Goal: Transaction & Acquisition: Book appointment/travel/reservation

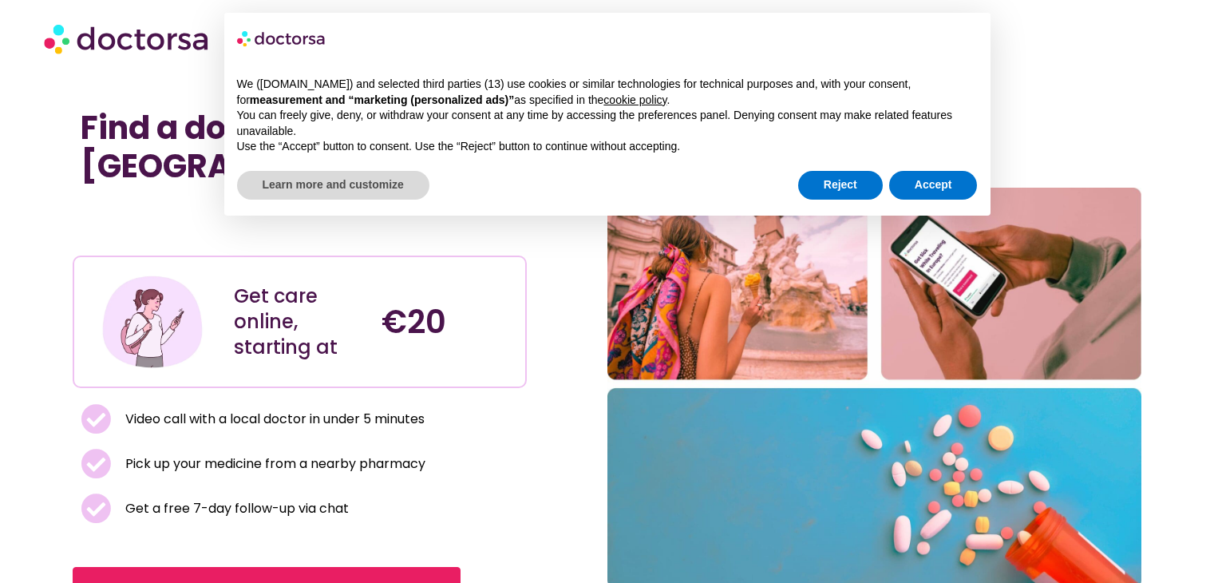
scroll to position [91, 0]
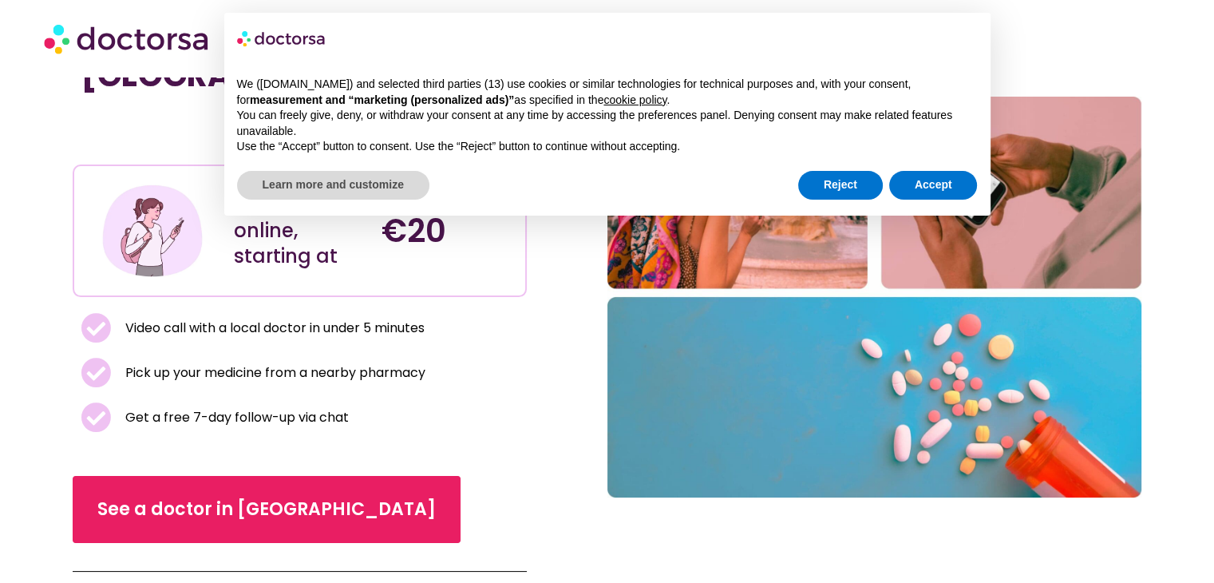
click at [850, 186] on button "Reject" at bounding box center [840, 185] width 85 height 29
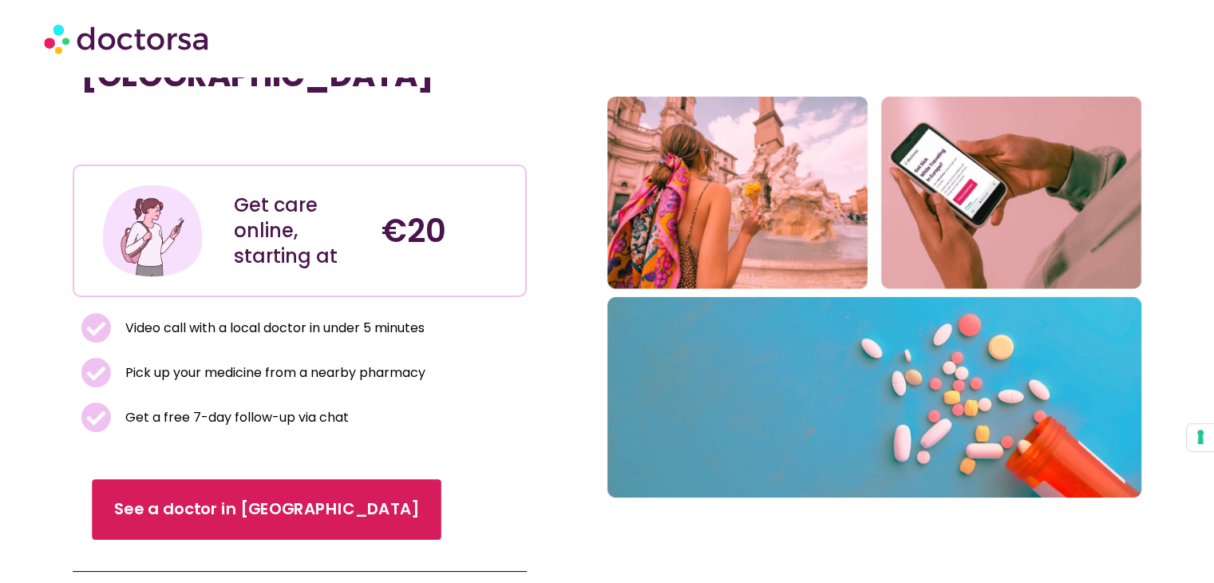
click at [211, 508] on span "See a doctor in [GEOGRAPHIC_DATA]" at bounding box center [266, 509] width 305 height 23
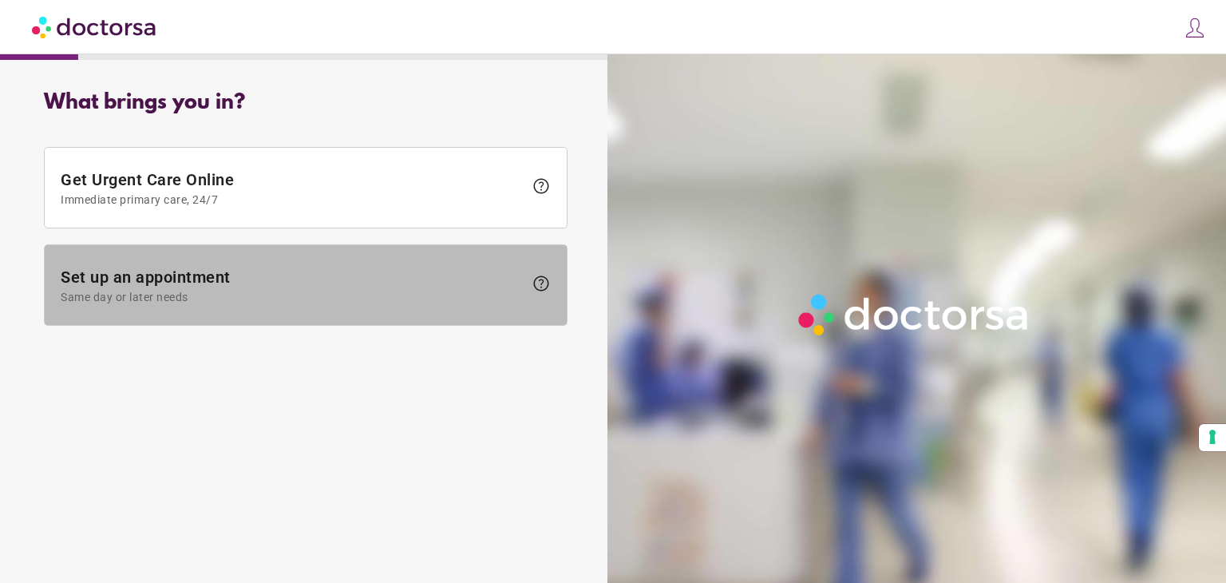
click at [251, 286] on span "Set up an appointment Same day or later needs" at bounding box center [292, 285] width 463 height 36
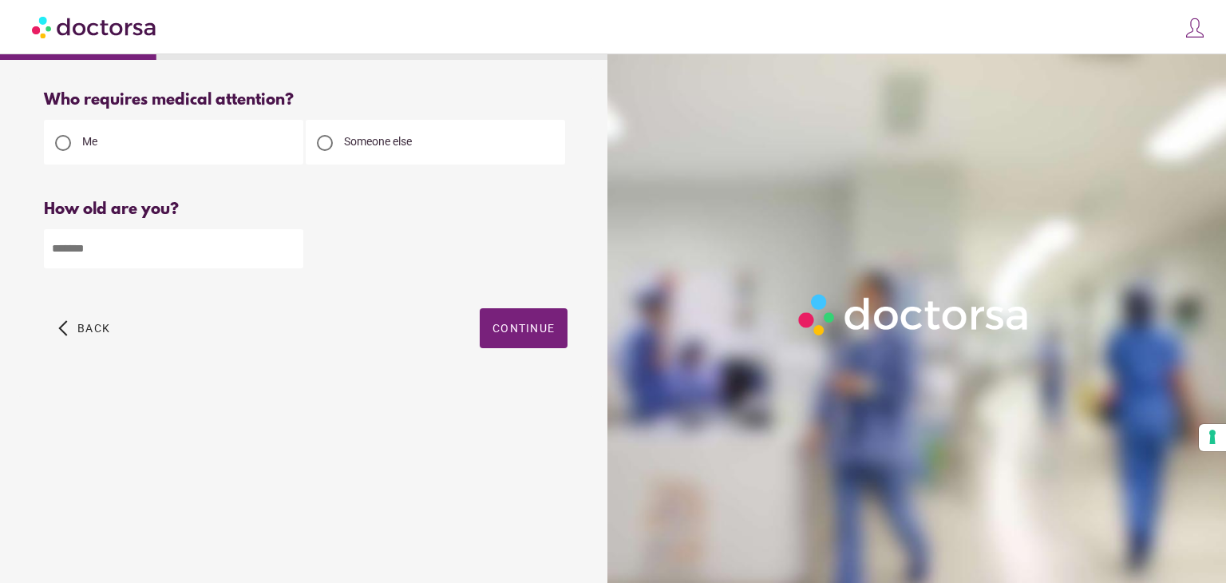
click at [202, 254] on input "number" at bounding box center [173, 248] width 259 height 39
type input "**"
click at [547, 339] on span "button" at bounding box center [524, 328] width 88 height 40
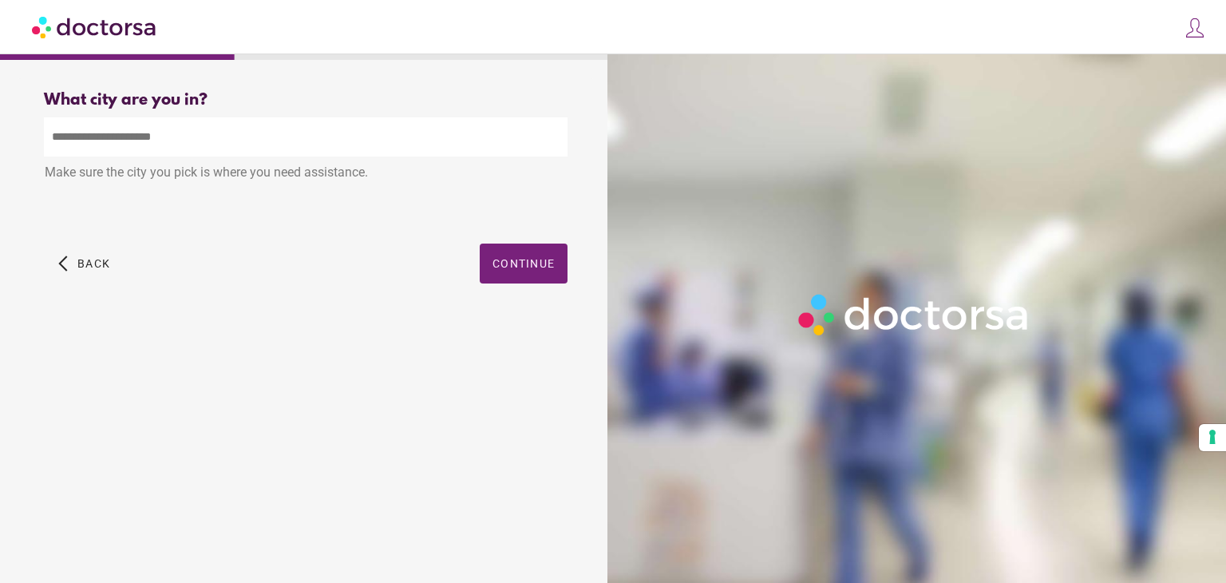
click at [294, 150] on input "text" at bounding box center [306, 136] width 524 height 39
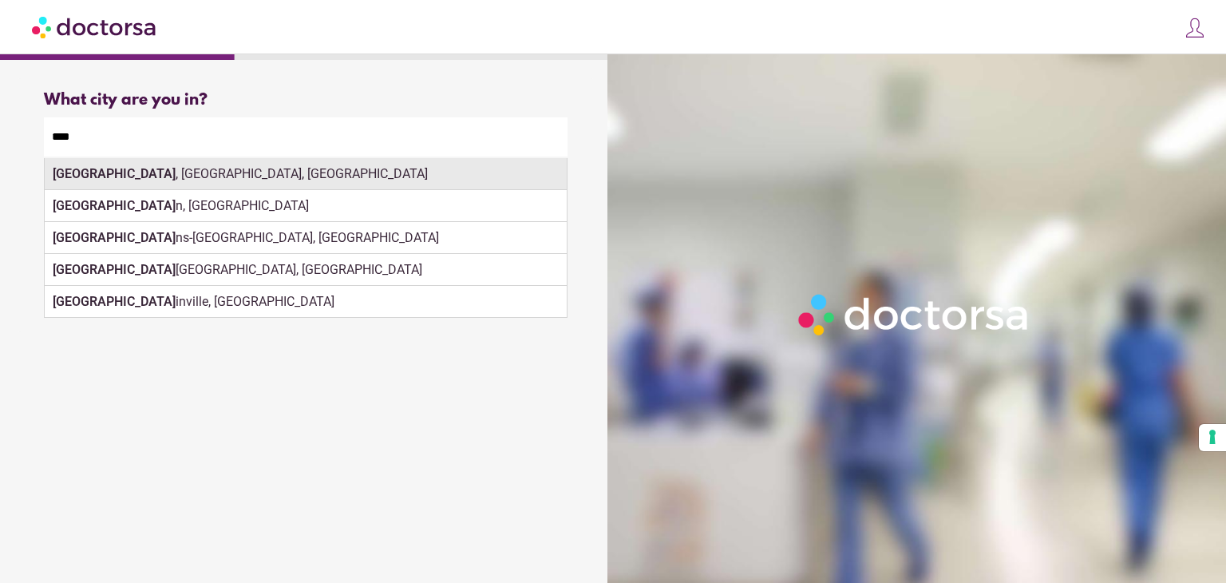
click at [54, 167] on div "Roma , Rome, Italy" at bounding box center [306, 174] width 522 height 32
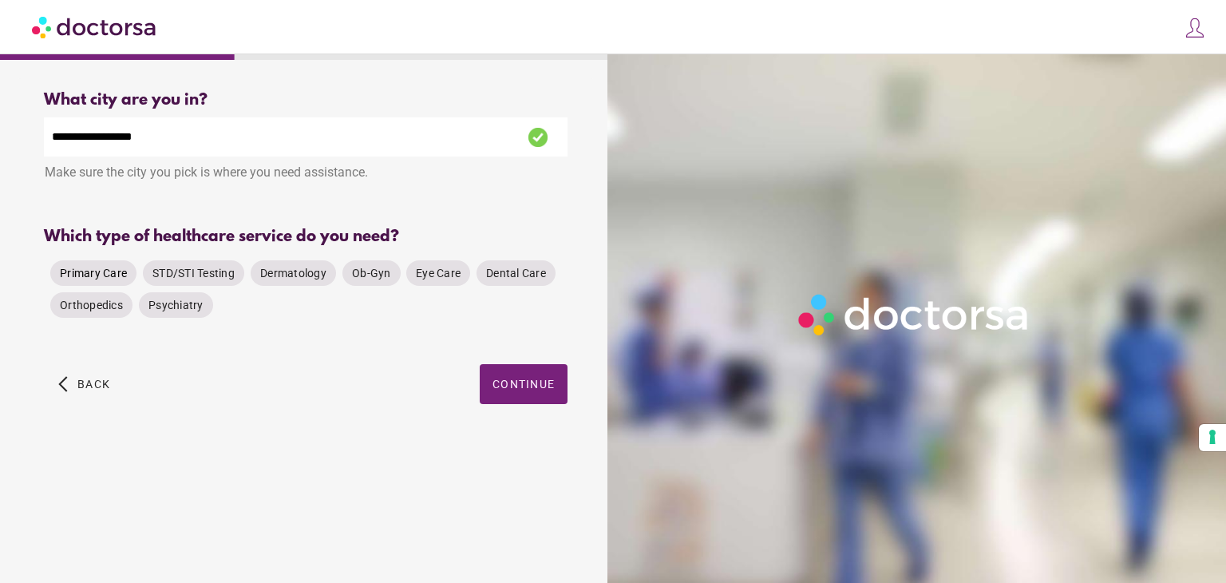
click at [99, 270] on span "Primary Care" at bounding box center [93, 273] width 67 height 13
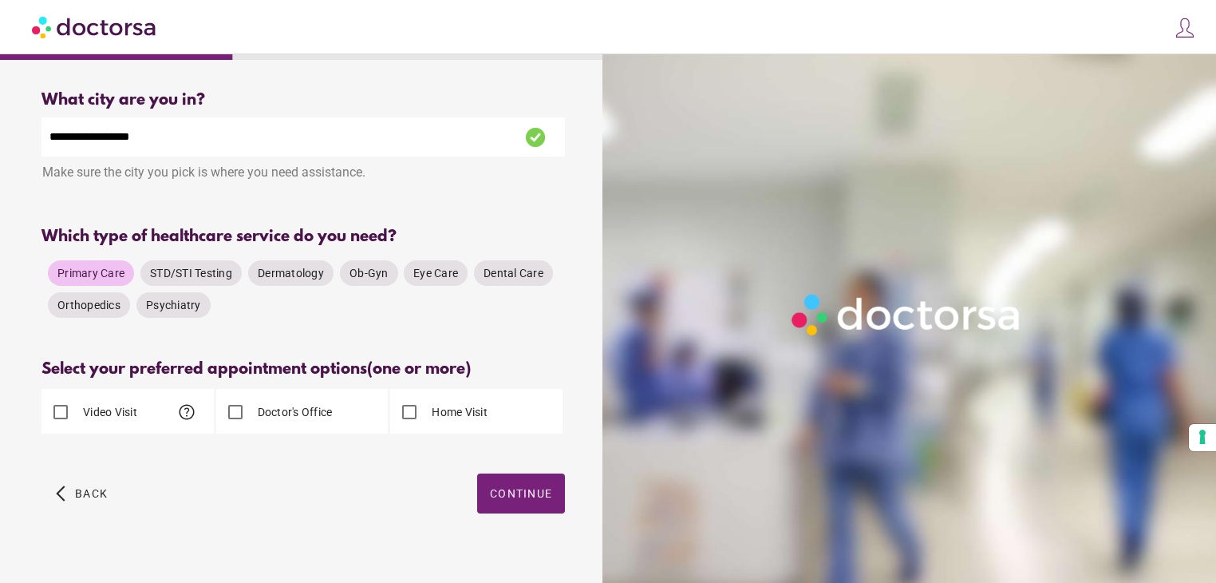
click at [317, 423] on div "Doctor's Office" at bounding box center [274, 412] width 117 height 38
click at [288, 410] on label "Doctor's Office" at bounding box center [294, 412] width 78 height 16
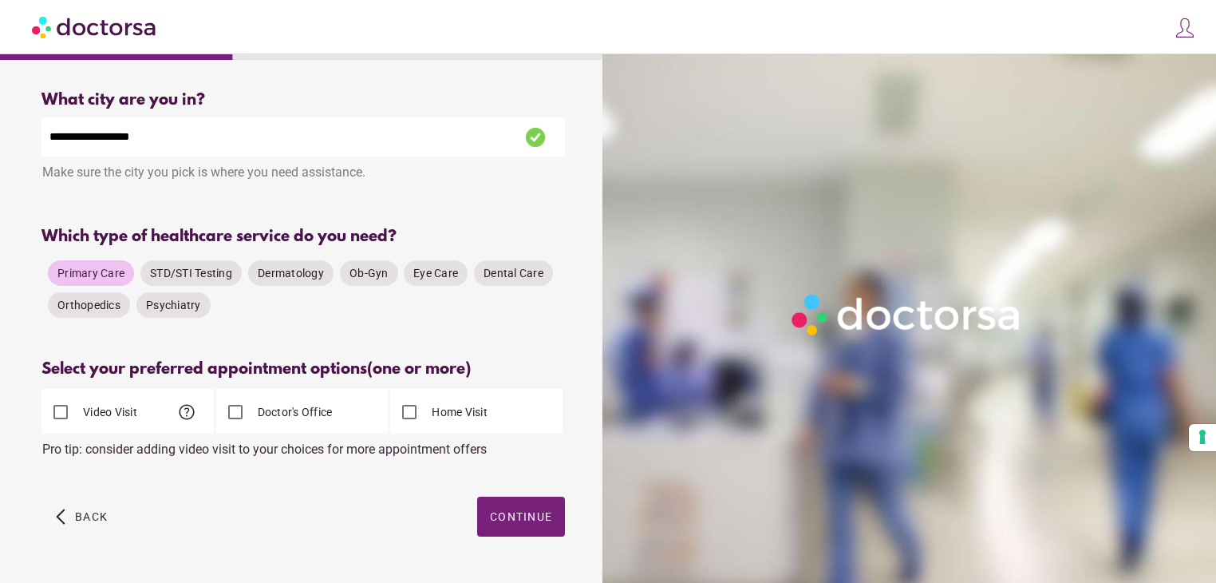
click at [218, 145] on input "**********" at bounding box center [303, 136] width 524 height 39
type input "*"
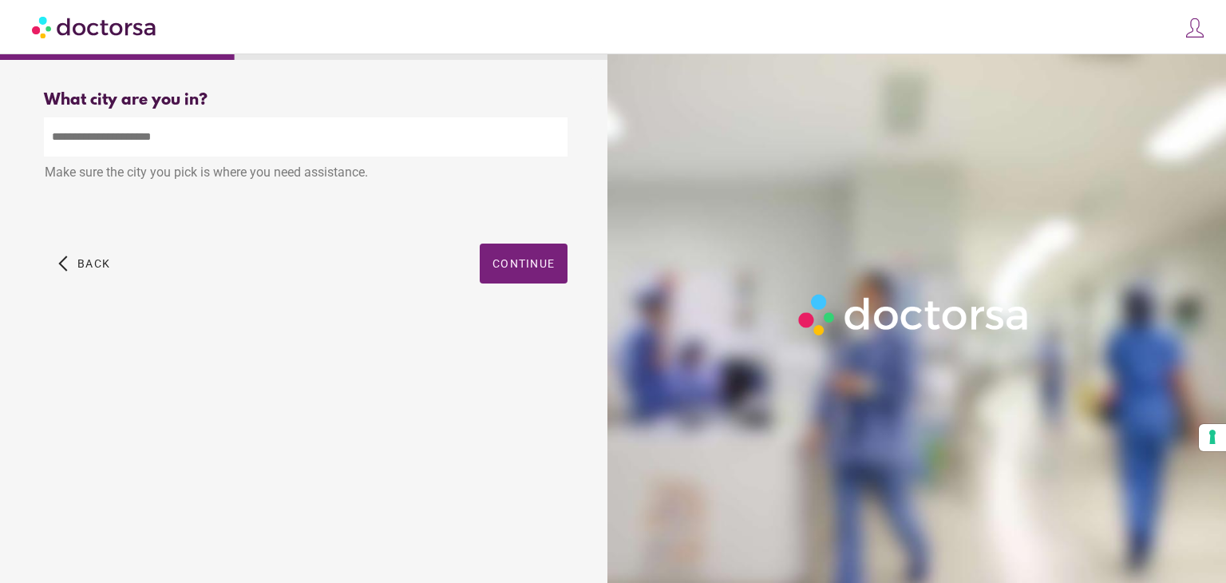
click at [222, 141] on input "text" at bounding box center [306, 136] width 524 height 39
click at [223, 141] on input "text" at bounding box center [306, 136] width 524 height 39
